Goal: Navigation & Orientation: Find specific page/section

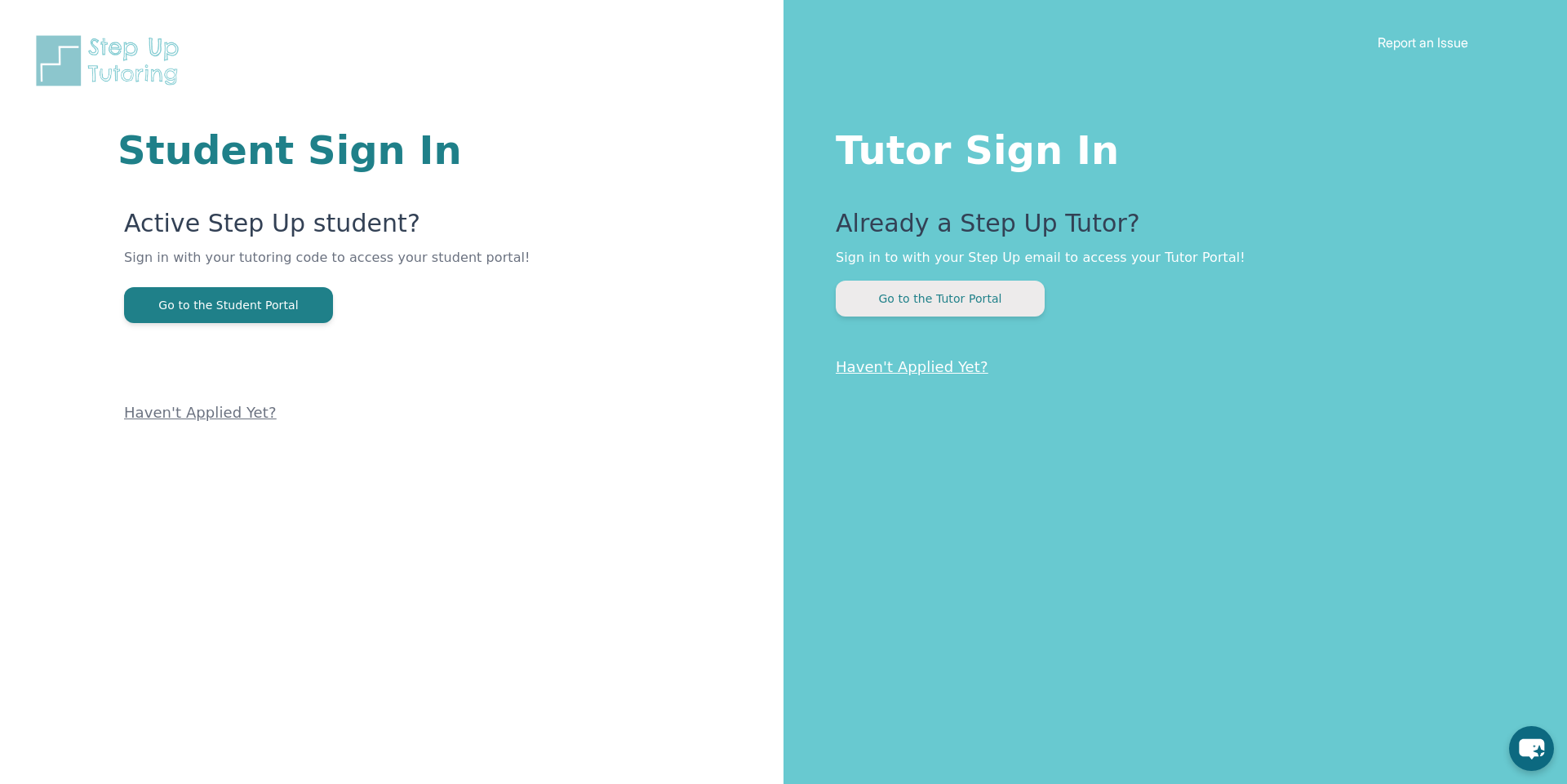
click at [969, 307] on button "Go to the Tutor Portal" at bounding box center [940, 298] width 209 height 35
click at [941, 283] on button "Go to the Tutor Portal" at bounding box center [940, 298] width 209 height 35
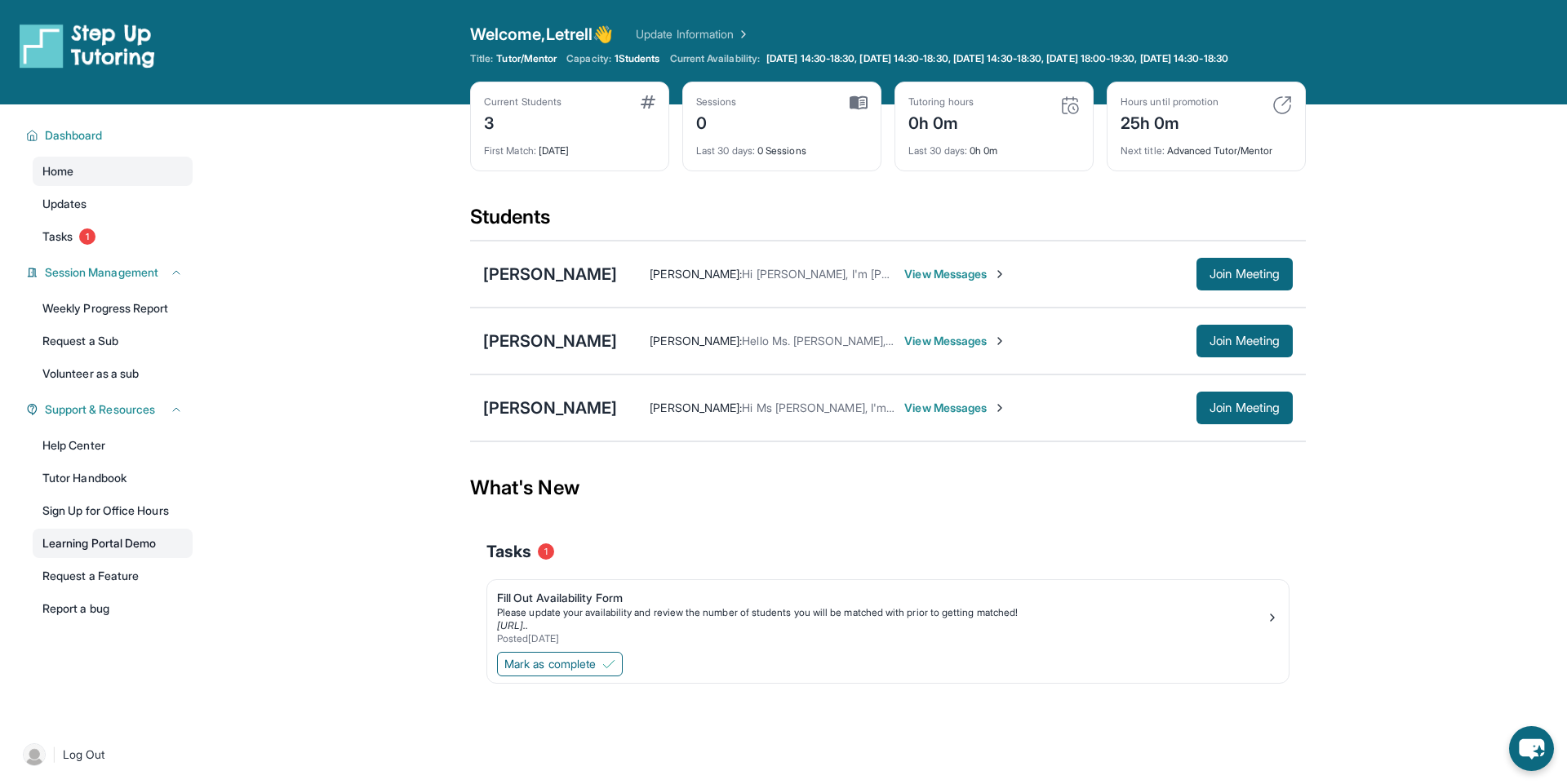
click at [157, 558] on link "Learning Portal Demo" at bounding box center [112, 543] width 160 height 30
click at [122, 493] on link "Tutor Handbook" at bounding box center [112, 477] width 160 height 30
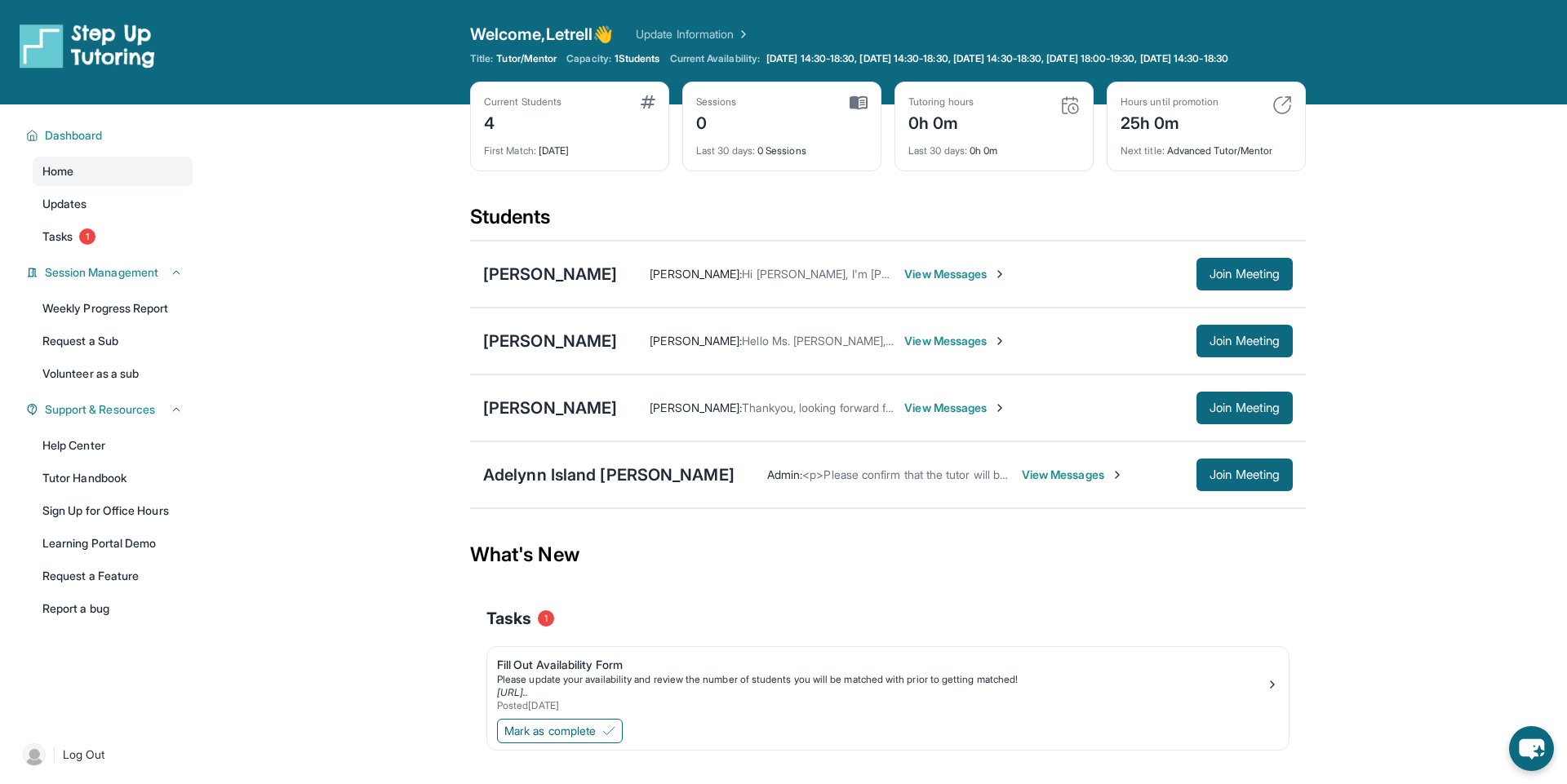
click at [1022, 483] on span "View Messages" at bounding box center [1073, 474] width 102 height 16
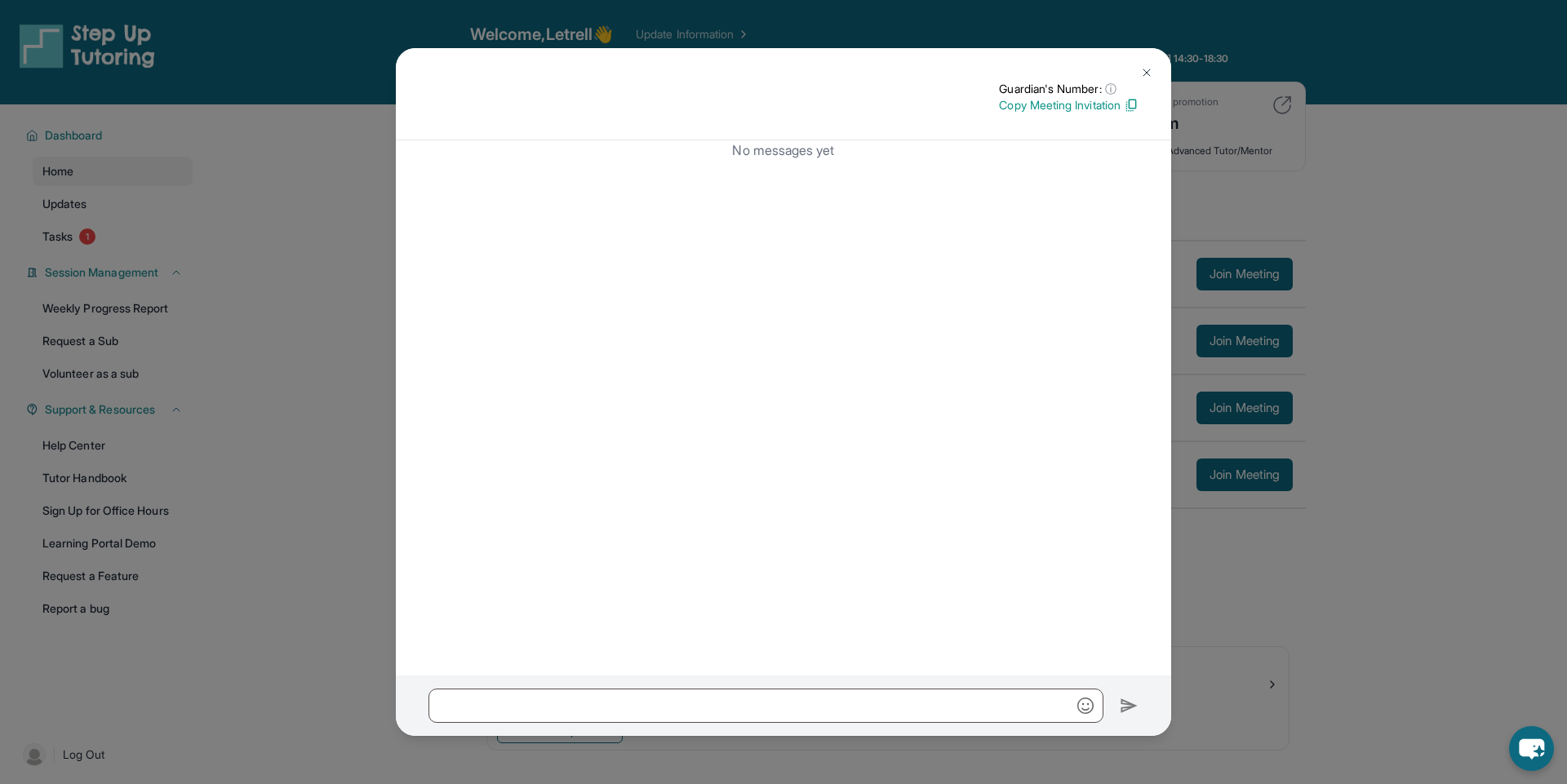
click at [1145, 66] on img at bounding box center [1146, 72] width 13 height 13
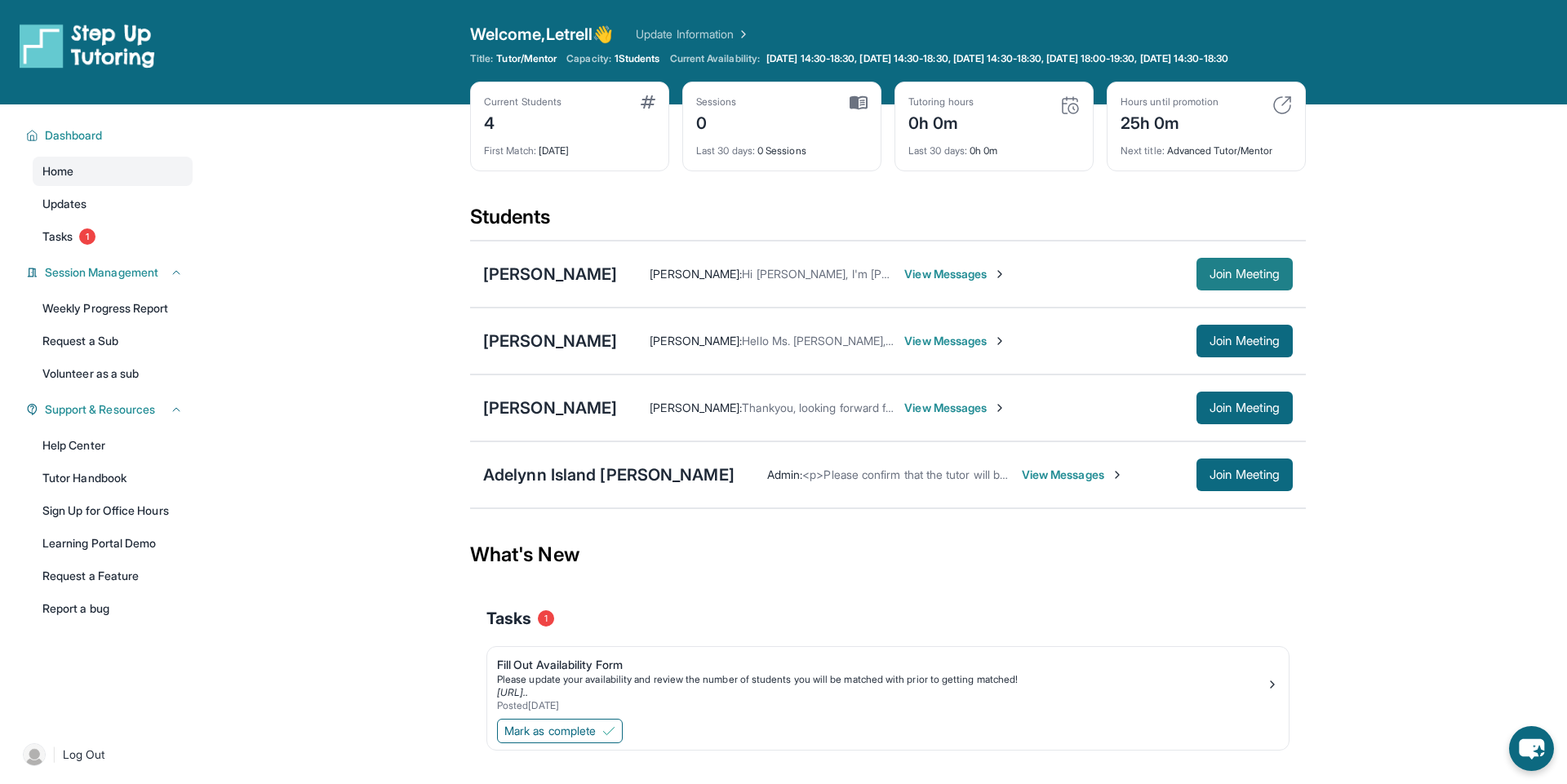
click at [1229, 279] on span "Join Meeting" at bounding box center [1244, 275] width 70 height 10
click at [100, 616] on link "Report a bug" at bounding box center [112, 608] width 160 height 30
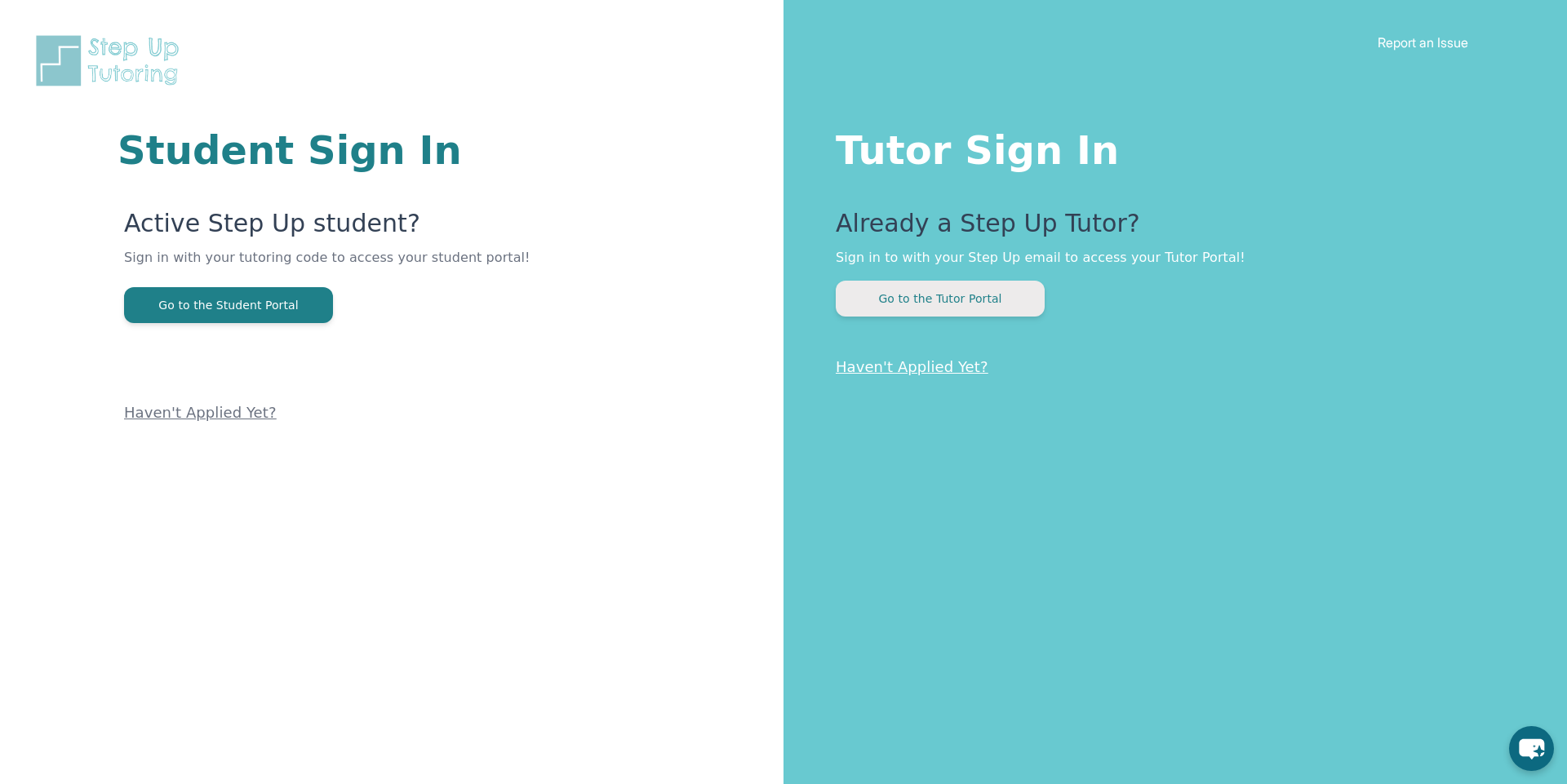
click at [970, 308] on button "Go to the Tutor Portal" at bounding box center [940, 298] width 209 height 35
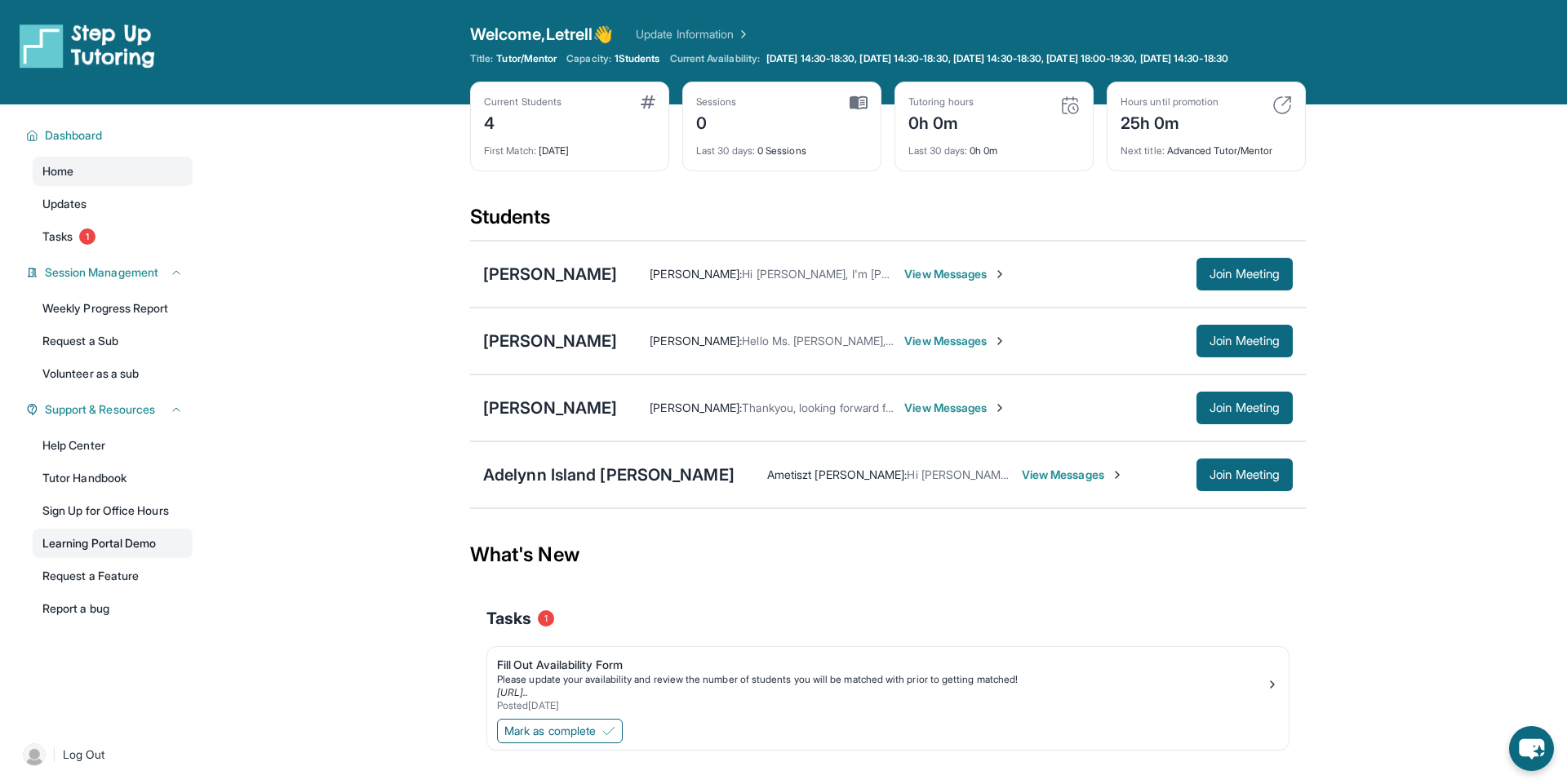
click at [166, 558] on link "Learning Portal Demo" at bounding box center [112, 543] width 160 height 30
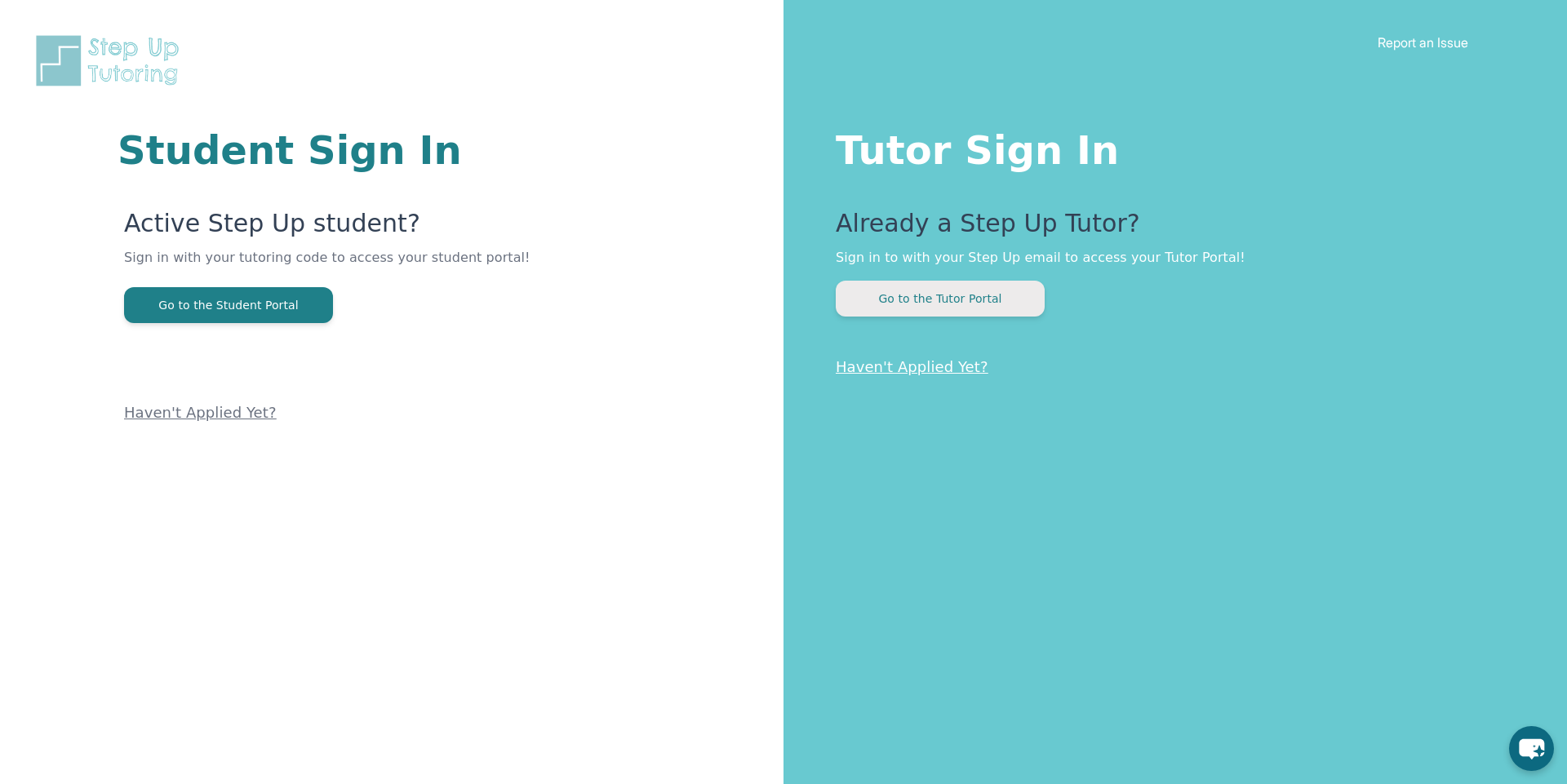
click at [1007, 303] on button "Go to the Tutor Portal" at bounding box center [940, 298] width 209 height 35
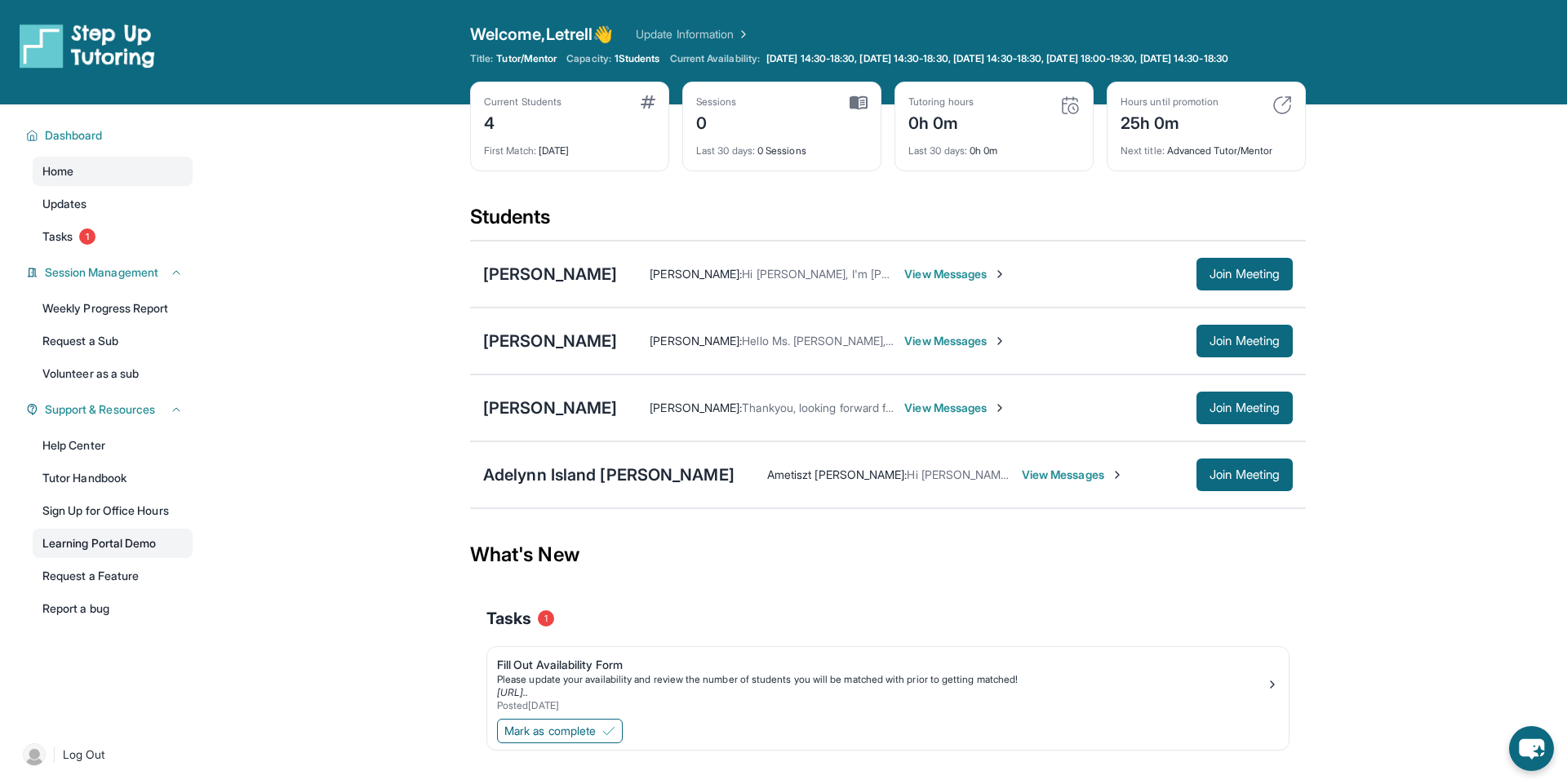
click at [134, 550] on link "Learning Portal Demo" at bounding box center [112, 543] width 160 height 30
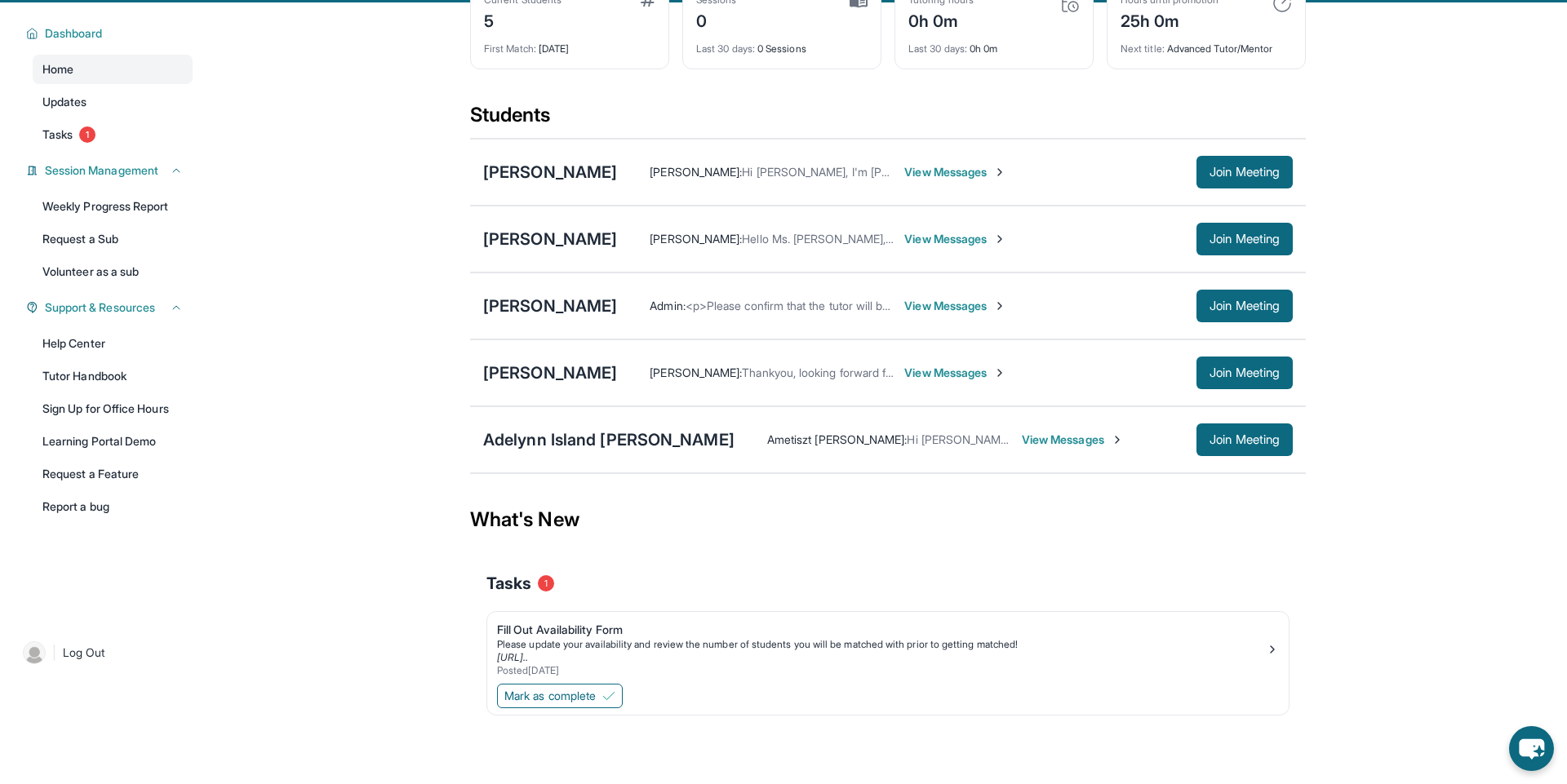
scroll to position [117, 0]
